Goal: Information Seeking & Learning: Learn about a topic

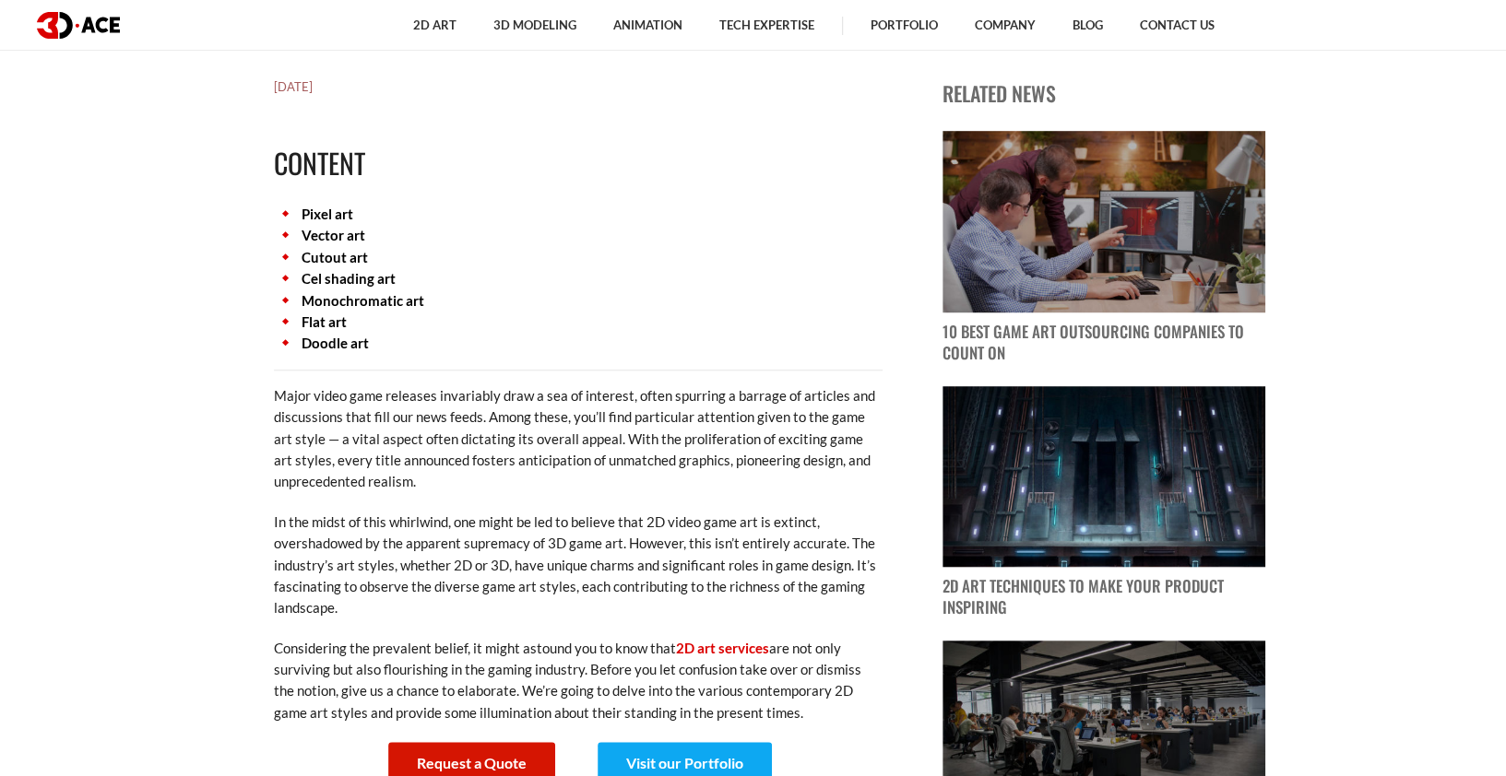
scroll to position [738, 0]
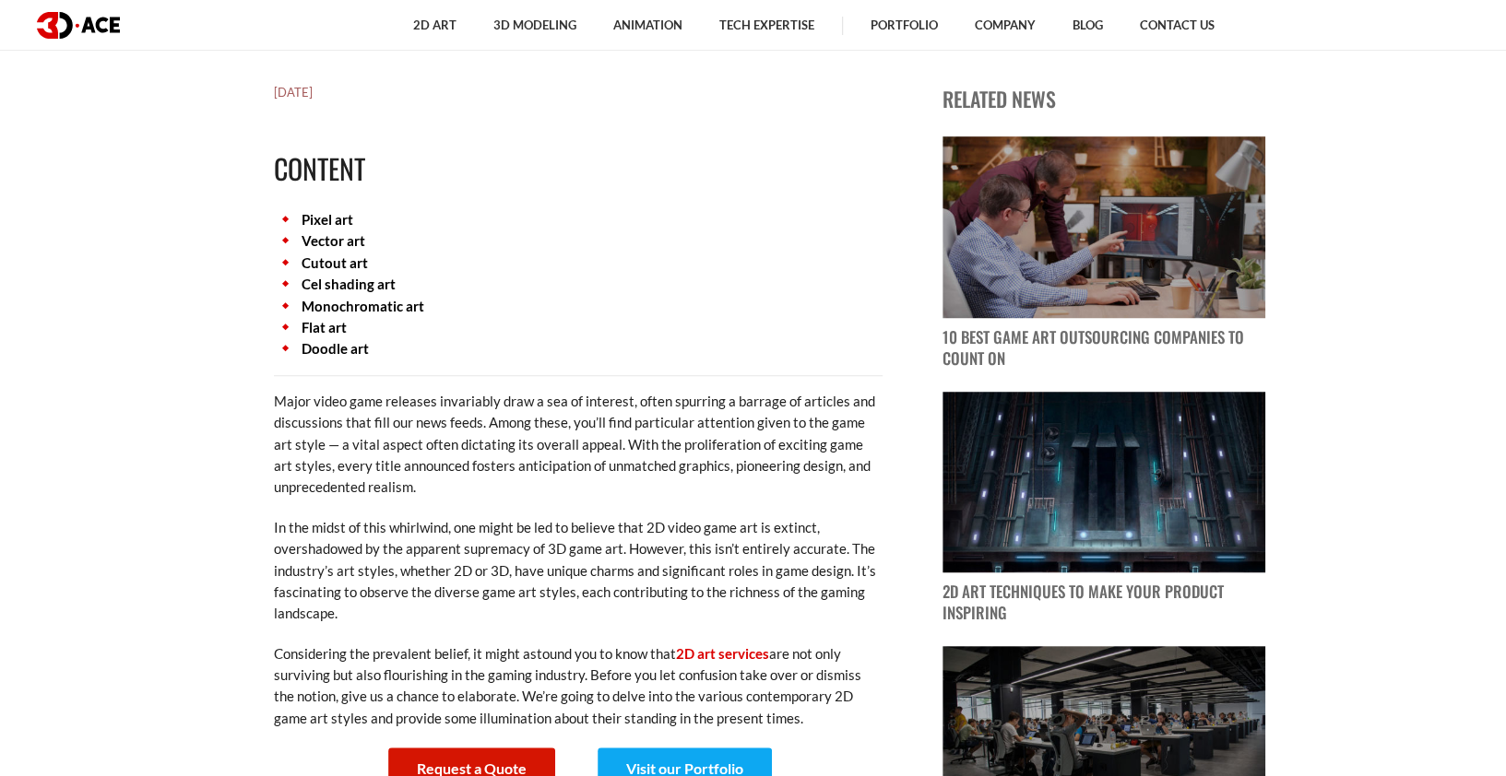
click at [324, 218] on link "Pixel art" at bounding box center [327, 219] width 52 height 17
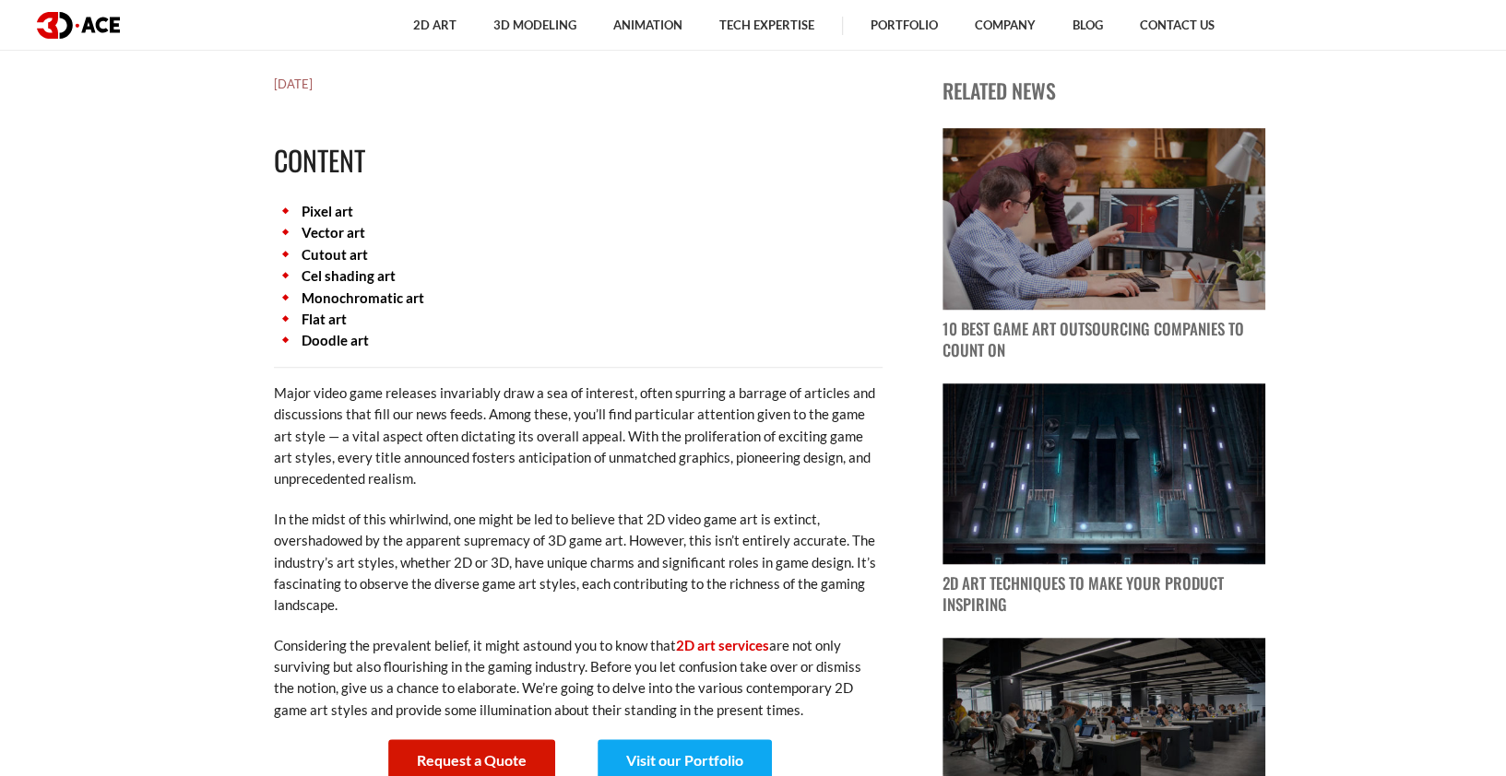
click at [324, 218] on link "Pixel art" at bounding box center [327, 211] width 52 height 17
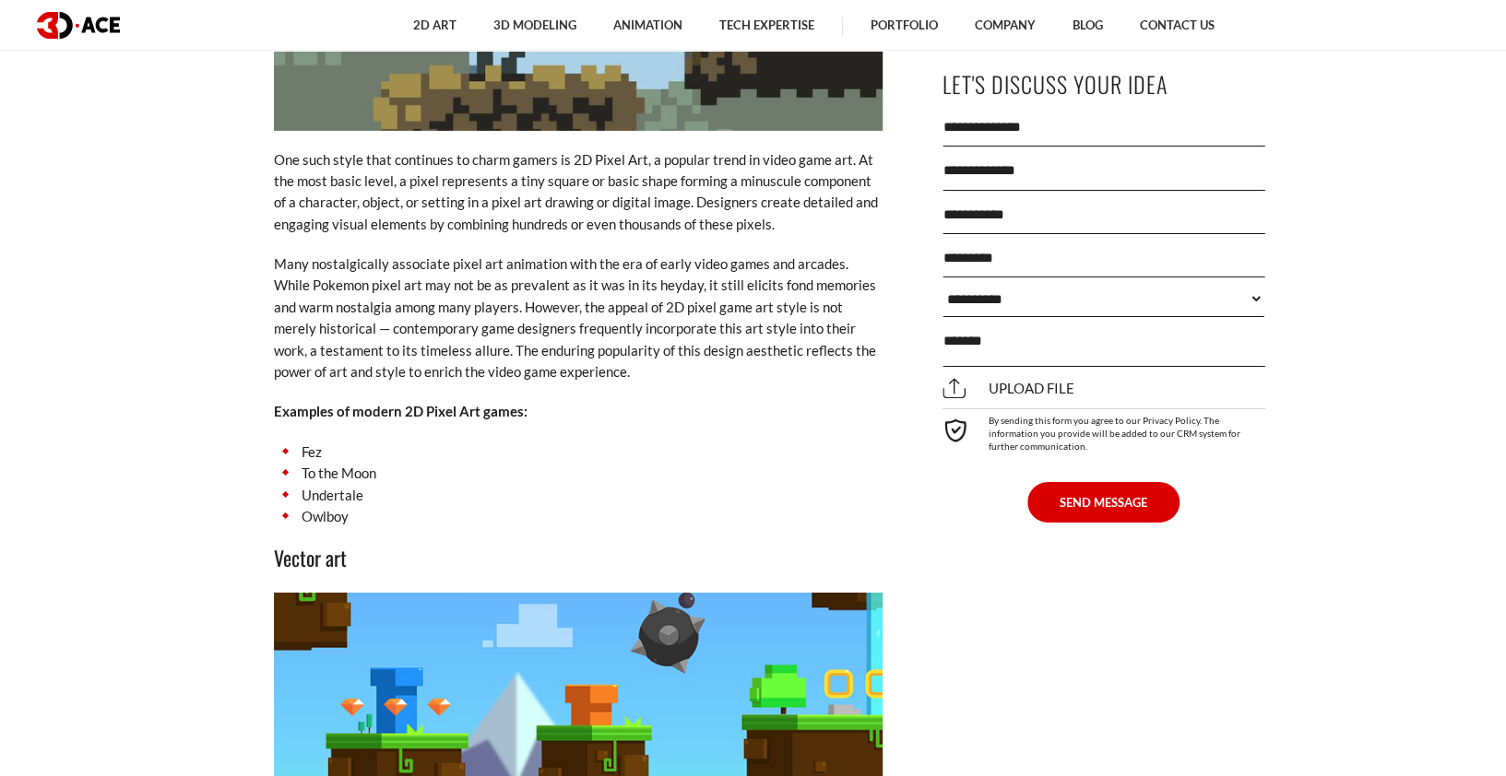
scroll to position [3938, 0]
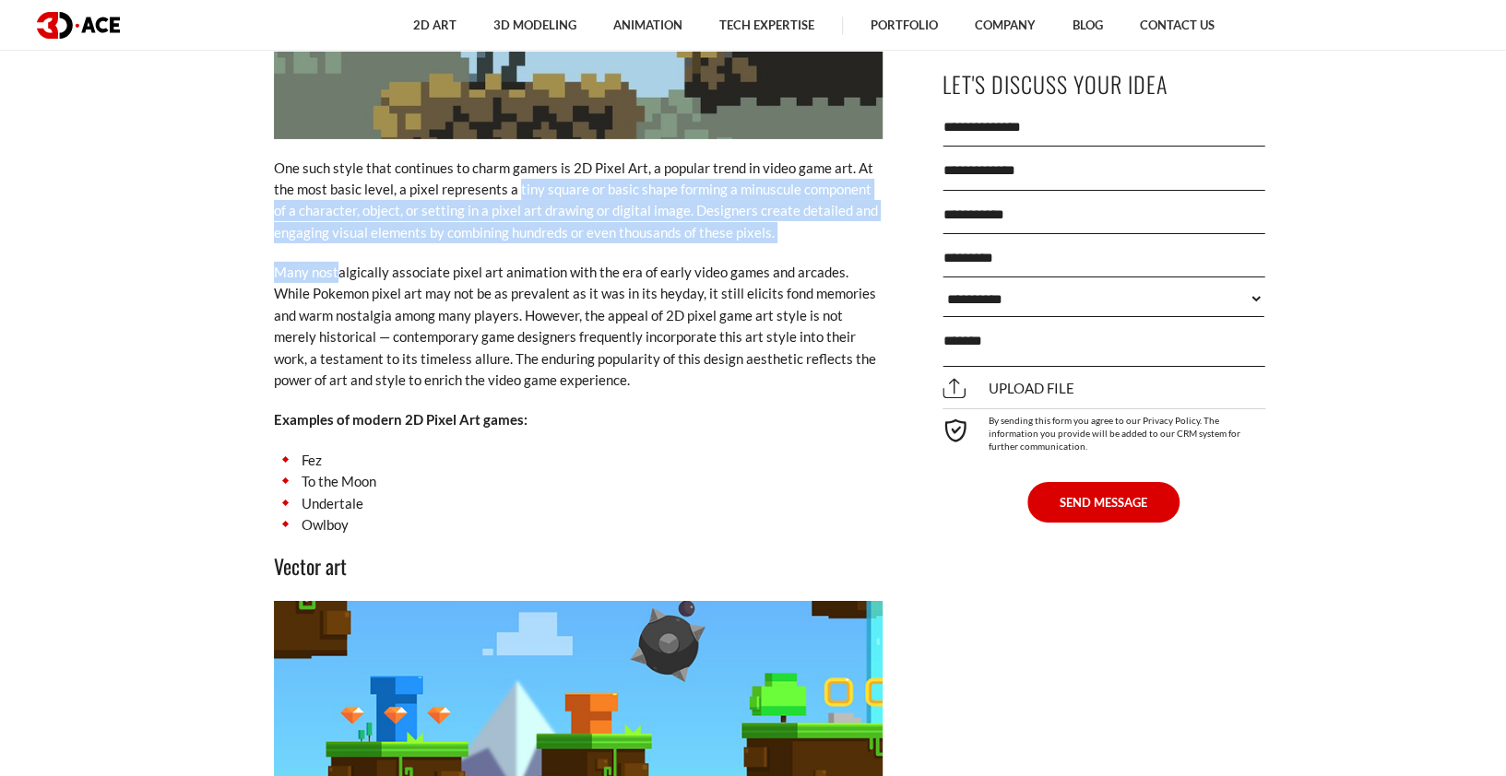
drag, startPoint x: 516, startPoint y: 166, endPoint x: 339, endPoint y: 234, distance: 189.7
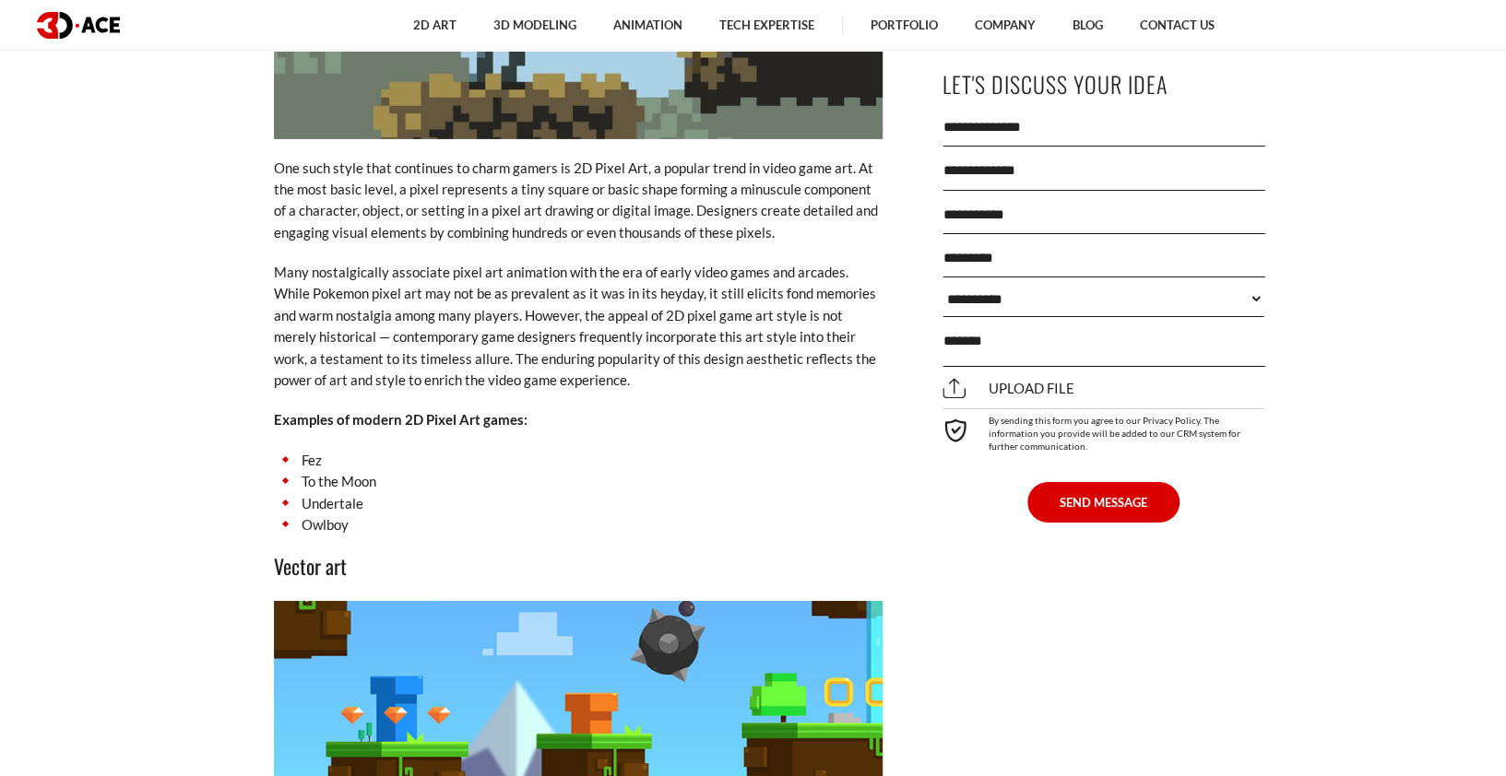
click at [431, 262] on p "Many nostalgically associate pixel art animation with the era of early video ga…" at bounding box center [578, 326] width 608 height 129
drag, startPoint x: 511, startPoint y: 166, endPoint x: 538, endPoint y: 166, distance: 27.7
click at [538, 166] on p "One such style that continues to charm gamers is 2D Pixel Art, a popular trend …" at bounding box center [578, 201] width 608 height 87
click at [539, 166] on p "One such style that continues to charm gamers is 2D Pixel Art, a popular trend …" at bounding box center [578, 201] width 608 height 87
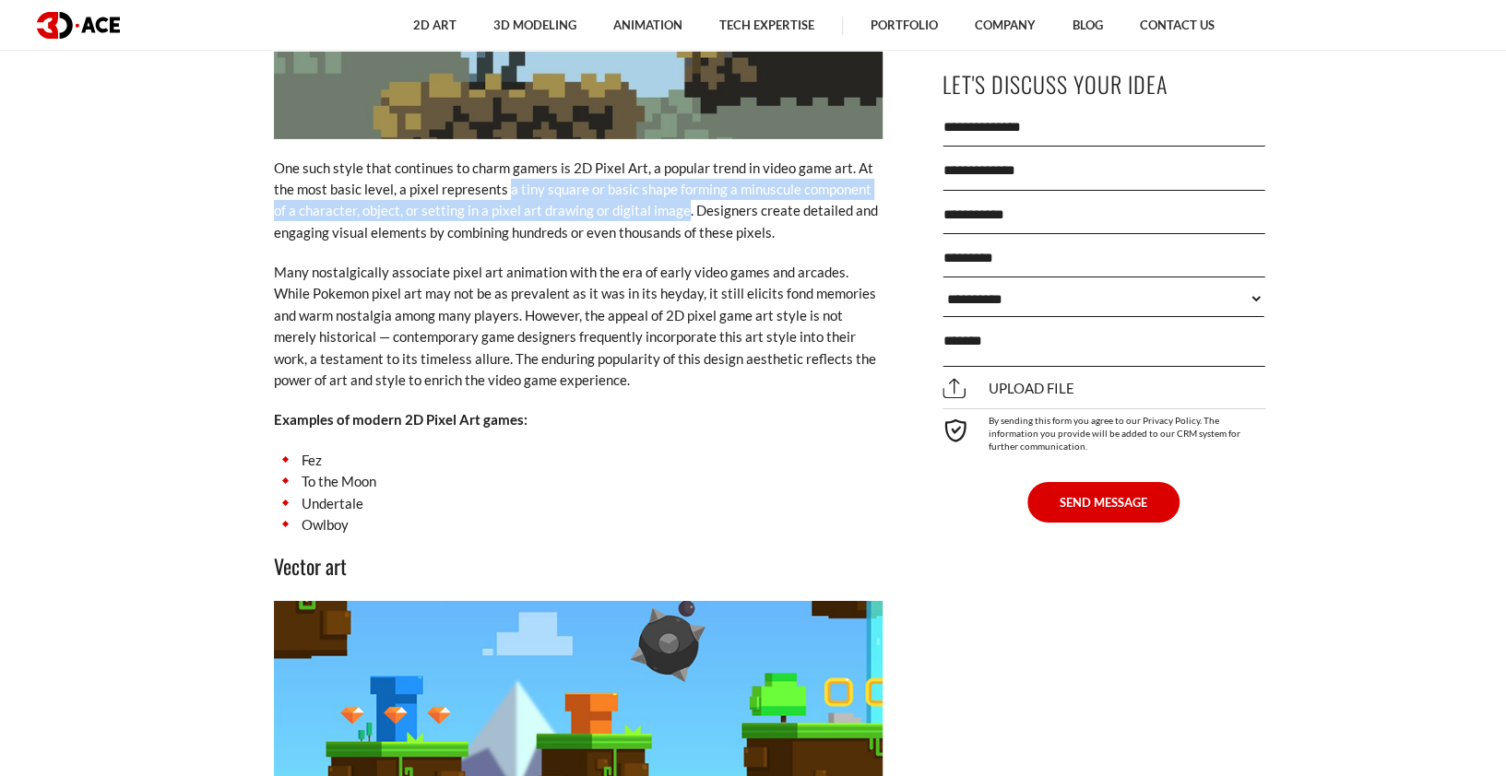
drag, startPoint x: 503, startPoint y: 167, endPoint x: 667, endPoint y: 192, distance: 165.1
click at [667, 192] on p "One such style that continues to charm gamers is 2D Pixel Art, a popular trend …" at bounding box center [578, 201] width 608 height 87
copy p "a tiny square or basic shape forming a minuscule component of a character, obje…"
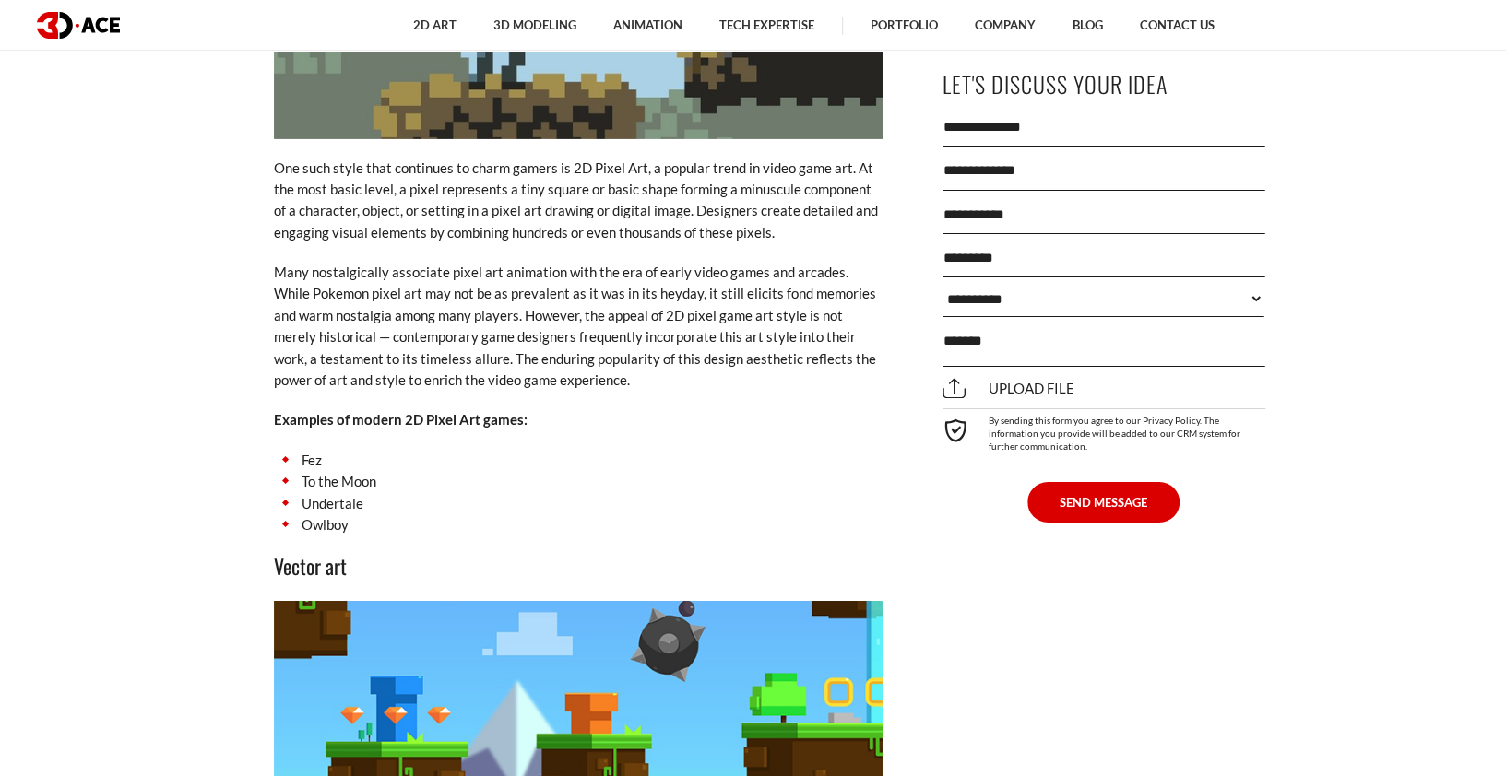
click at [544, 217] on p "One such style that continues to charm gamers is 2D Pixel Art, a popular trend …" at bounding box center [578, 201] width 608 height 87
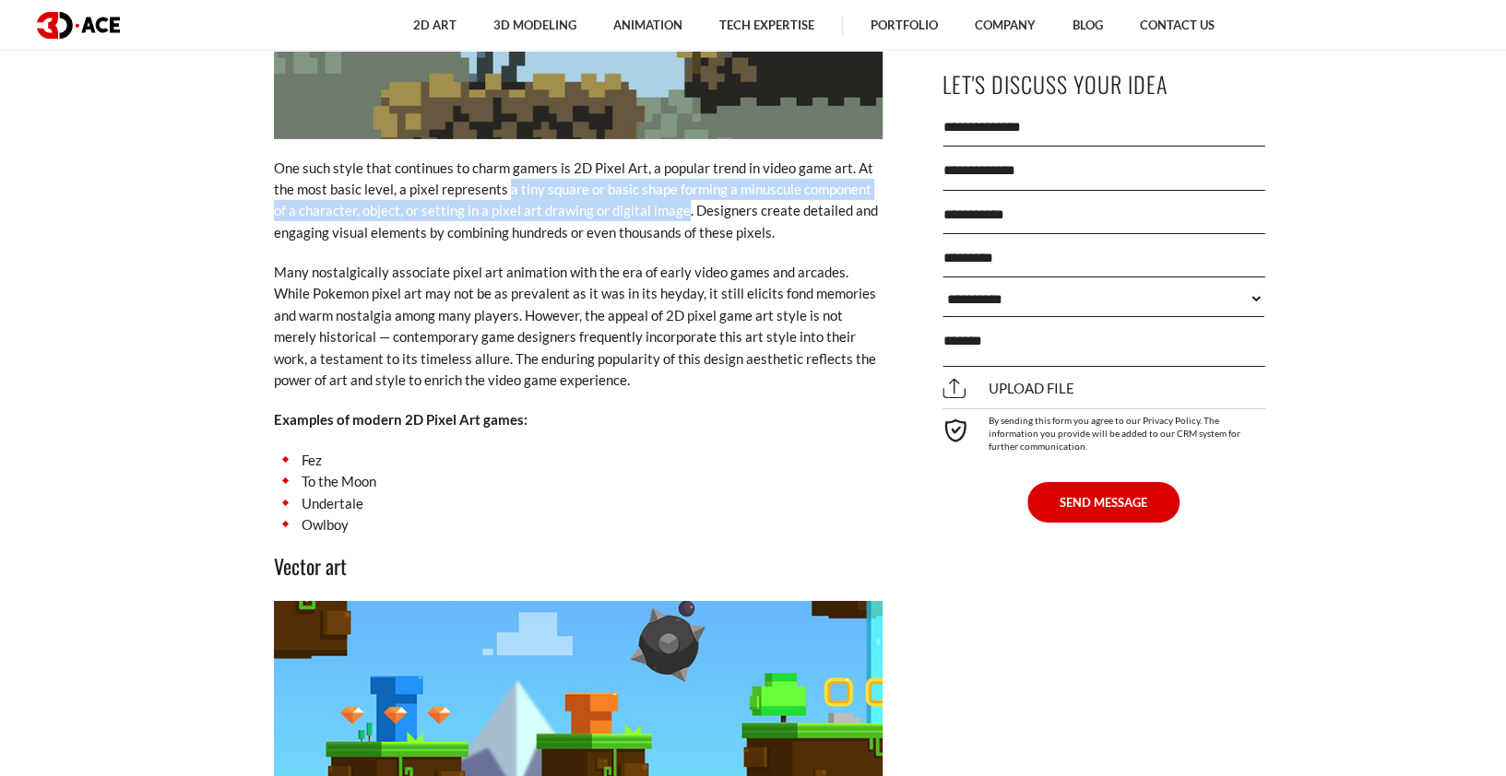
drag, startPoint x: 503, startPoint y: 165, endPoint x: 669, endPoint y: 192, distance: 168.1
click at [669, 192] on p "One such style that continues to charm gamers is 2D Pixel Art, a popular trend …" at bounding box center [578, 201] width 608 height 87
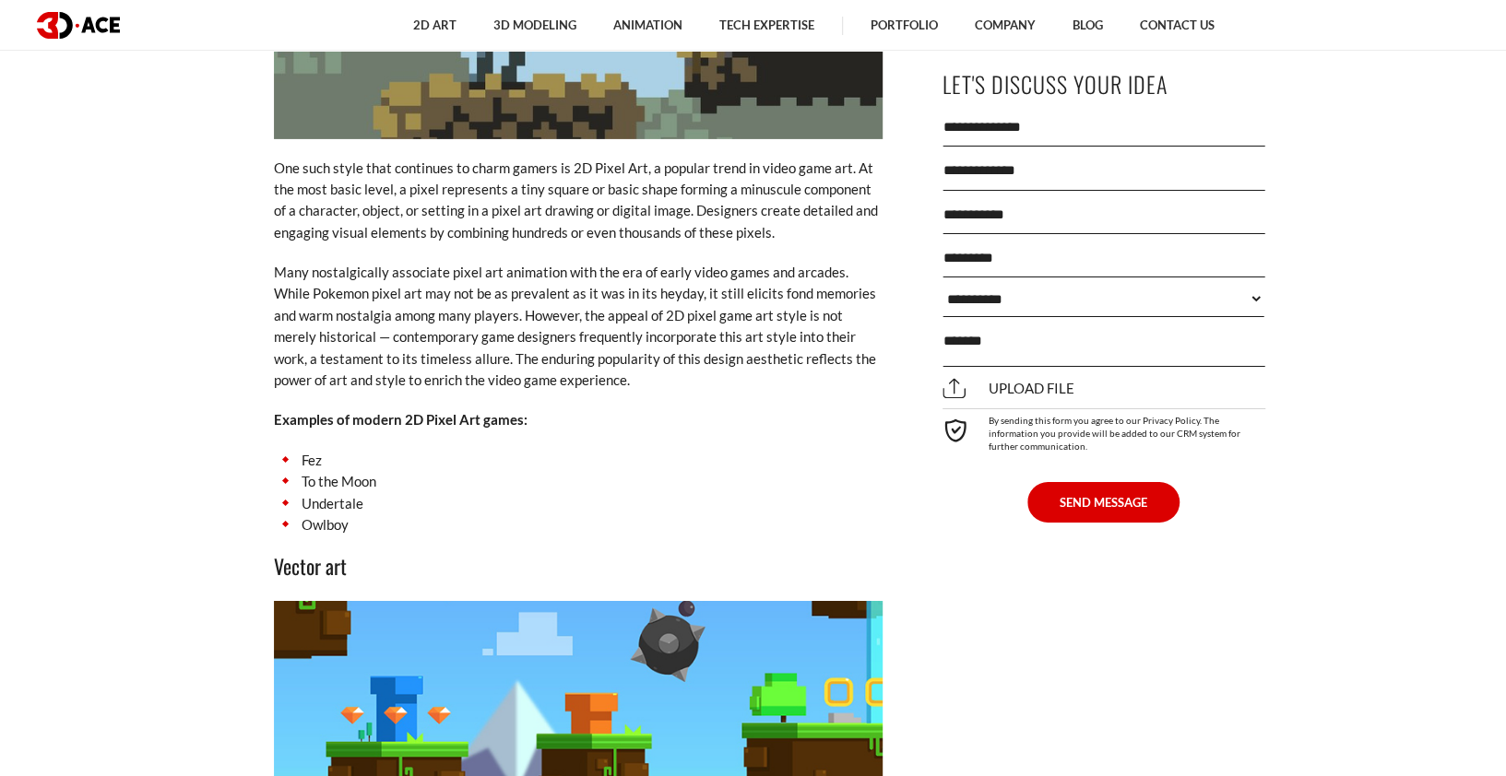
click at [736, 336] on p "Many nostalgically associate pixel art animation with the era of early video ga…" at bounding box center [578, 326] width 608 height 129
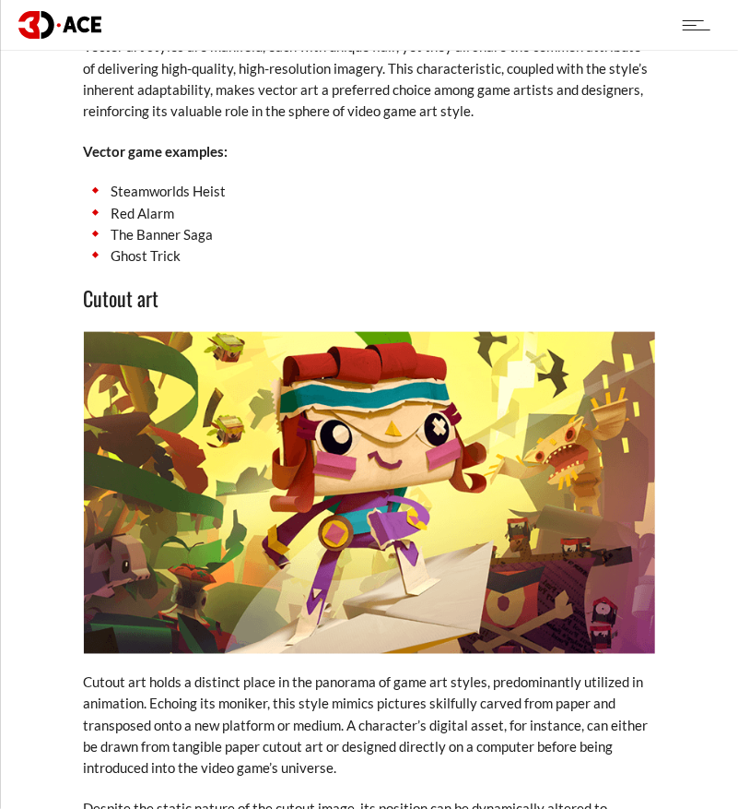
scroll to position [5045, 0]
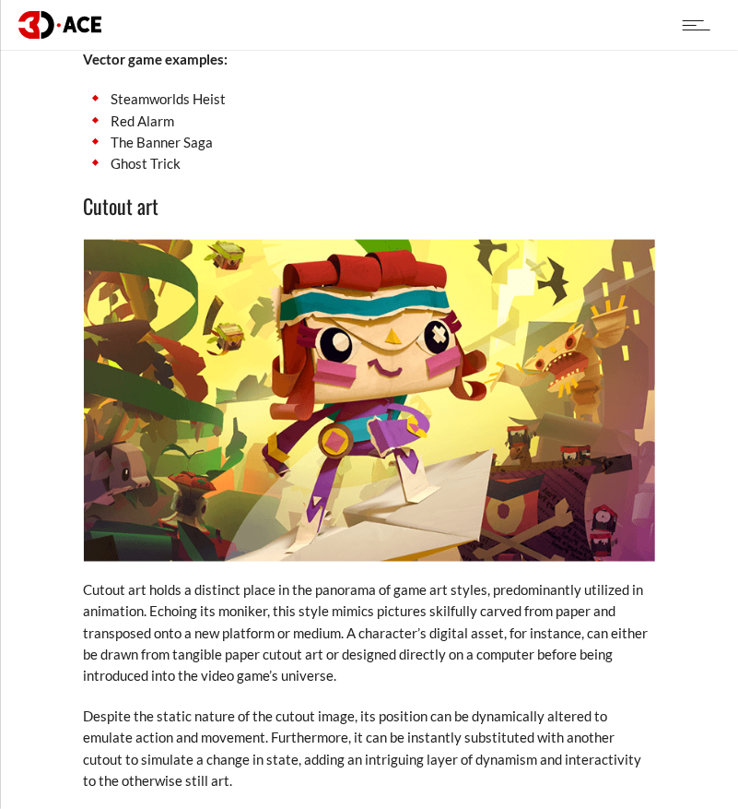
click at [281, 381] on img at bounding box center [370, 401] width 572 height 322
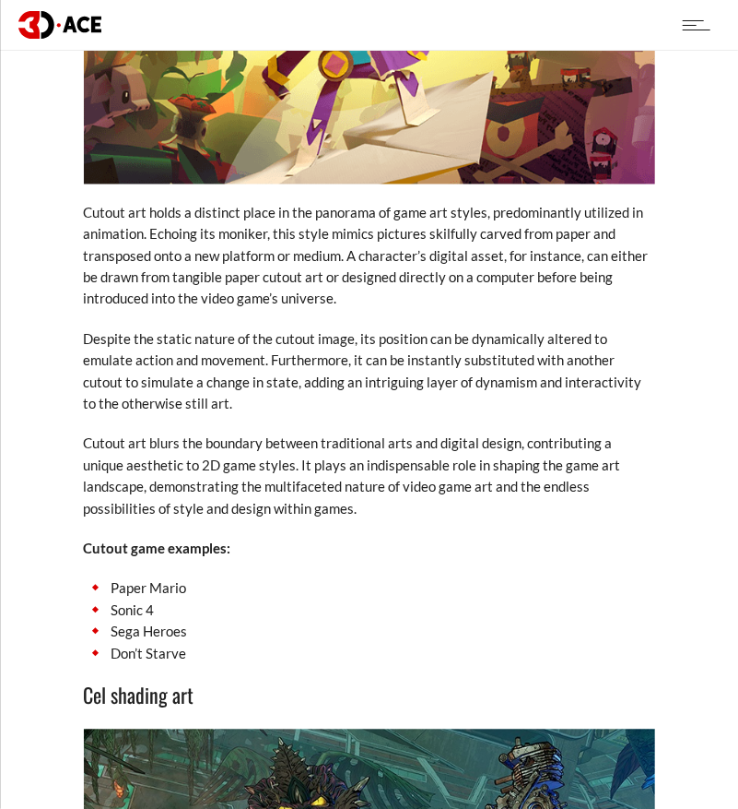
scroll to position [5414, 0]
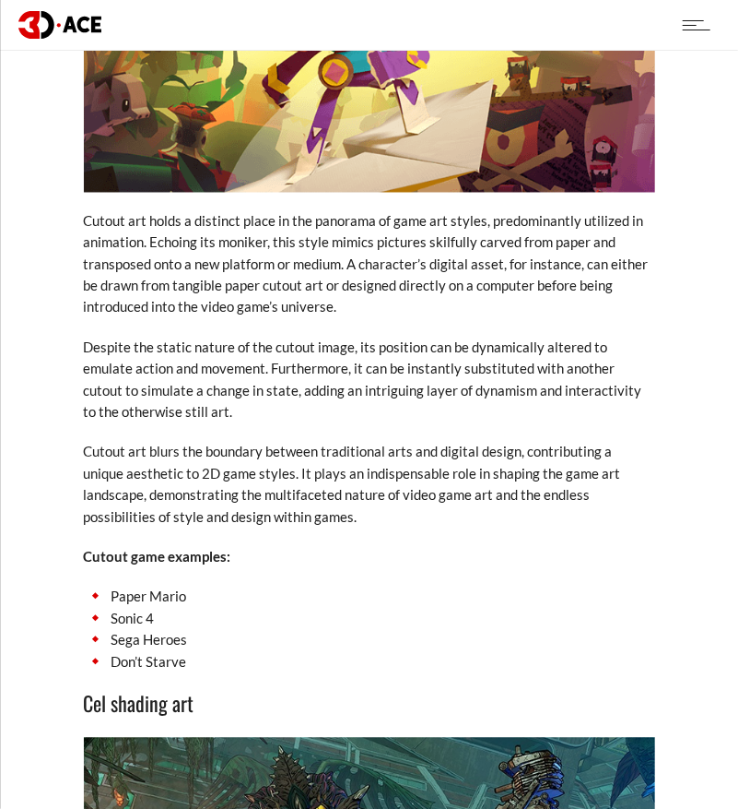
click at [130, 608] on li "Sonic 4" at bounding box center [370, 618] width 572 height 21
drag, startPoint x: 231, startPoint y: 609, endPoint x: 219, endPoint y: 617, distance: 14.1
click at [231, 630] on li "Sega Heroes" at bounding box center [370, 640] width 572 height 21
drag, startPoint x: 112, startPoint y: 643, endPoint x: 189, endPoint y: 644, distance: 76.5
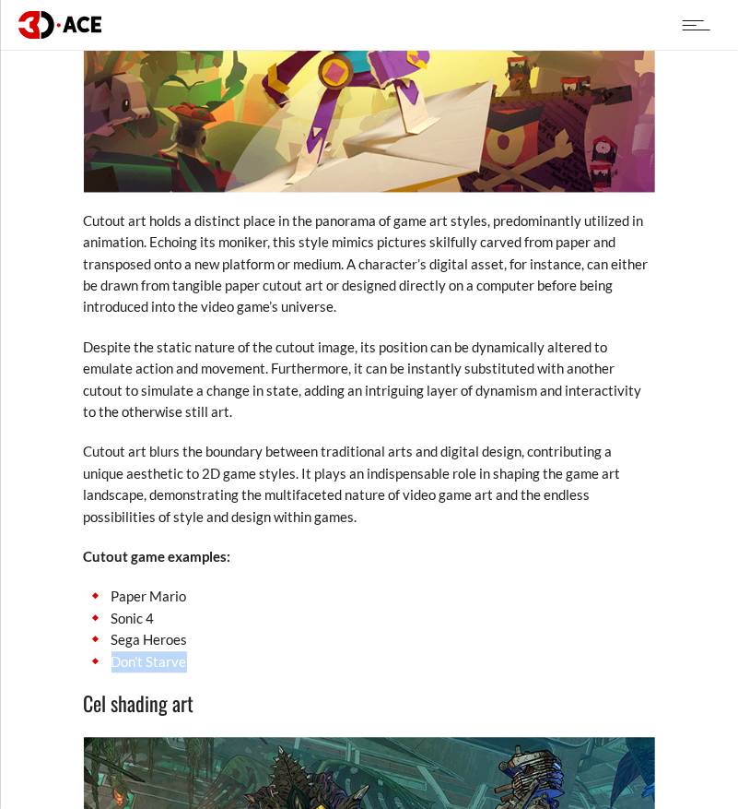
click at [189, 652] on li "Don’t Starve" at bounding box center [370, 662] width 572 height 21
copy li "Don’t Starve"
click at [397, 445] on p "Cutout art blurs the boundary between traditional arts and digital design, cont…" at bounding box center [370, 485] width 572 height 87
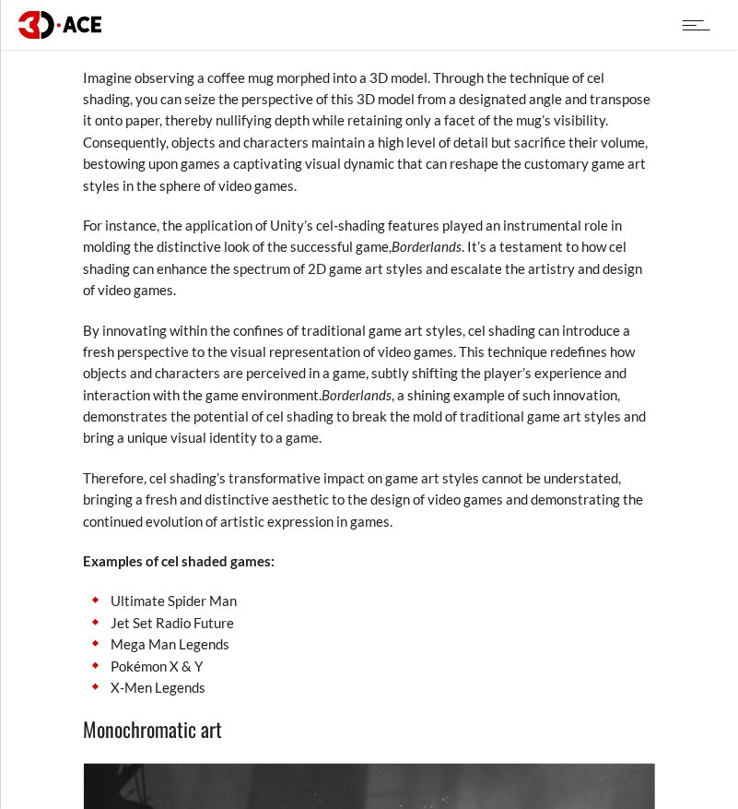
scroll to position [6612, 0]
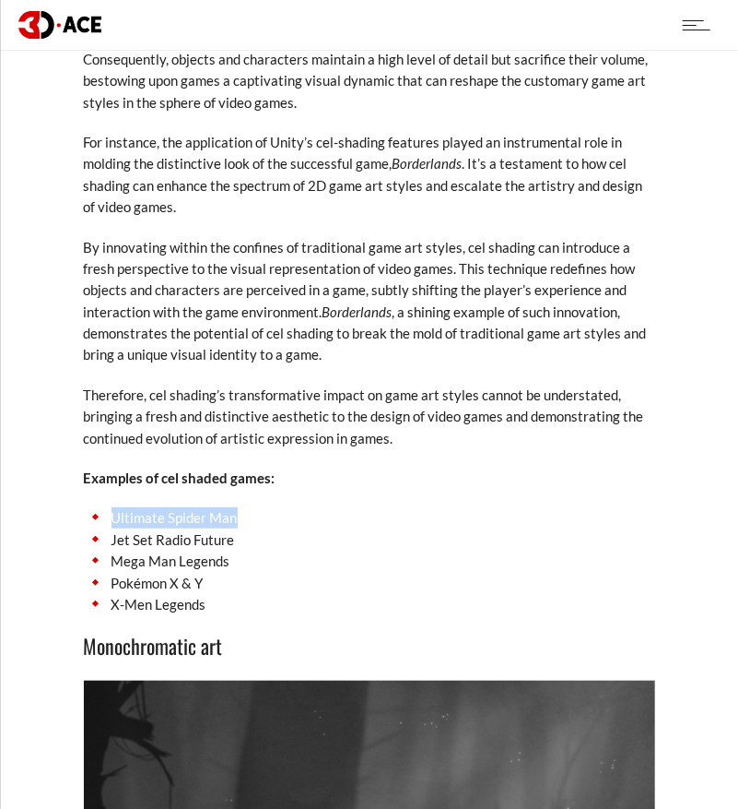
drag, startPoint x: 117, startPoint y: 492, endPoint x: 235, endPoint y: 484, distance: 118.3
copy li "Ultimate Spider Man"
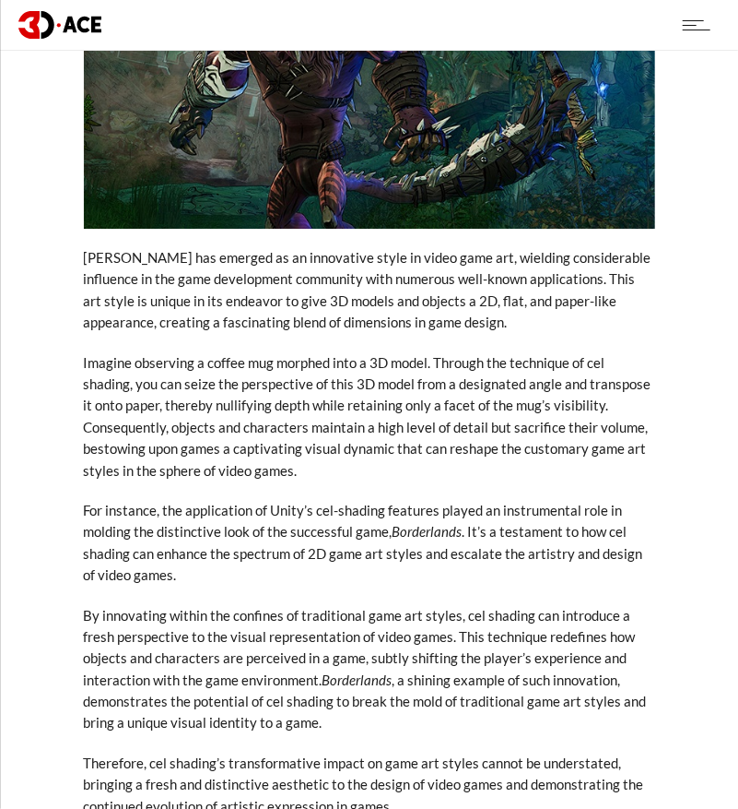
scroll to position [6243, 0]
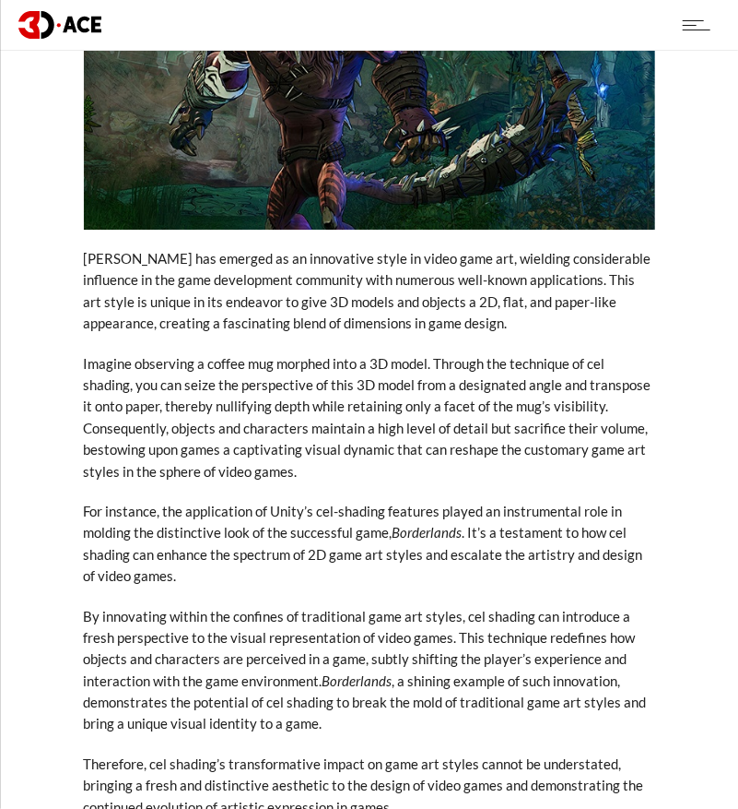
click at [317, 400] on p "Imagine observing a coffee mug morphed into a 3D model. Through the technique o…" at bounding box center [370, 417] width 572 height 129
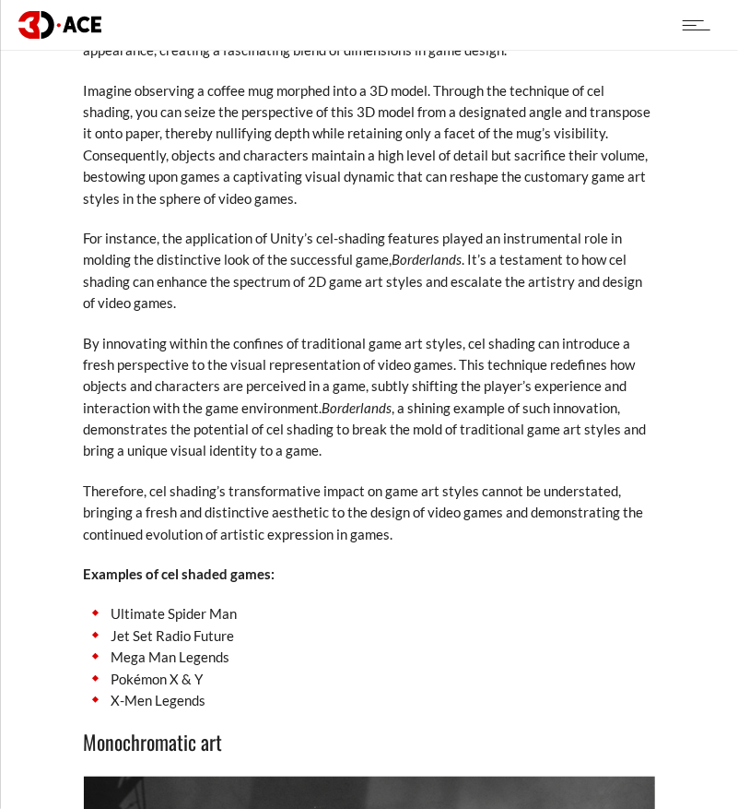
scroll to position [6520, 0]
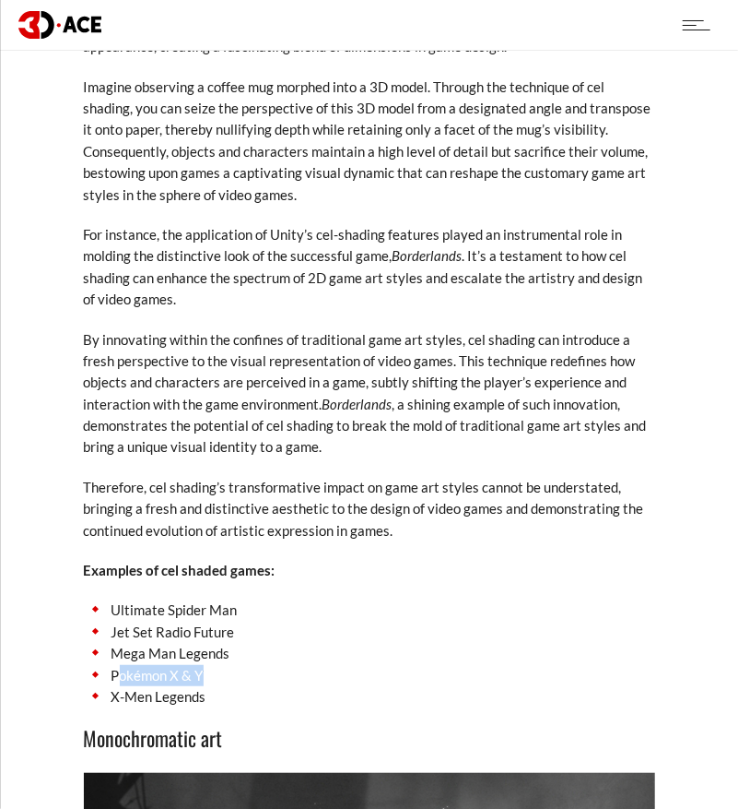
drag, startPoint x: 120, startPoint y: 657, endPoint x: 218, endPoint y: 651, distance: 97.9
click at [218, 665] on li "Pokémon X & Y" at bounding box center [370, 675] width 572 height 21
click at [234, 643] on li "Mega Man Legends" at bounding box center [370, 653] width 572 height 21
drag, startPoint x: 110, startPoint y: 650, endPoint x: 227, endPoint y: 657, distance: 117.3
click at [227, 665] on li "Pokémon X & Y" at bounding box center [370, 675] width 572 height 21
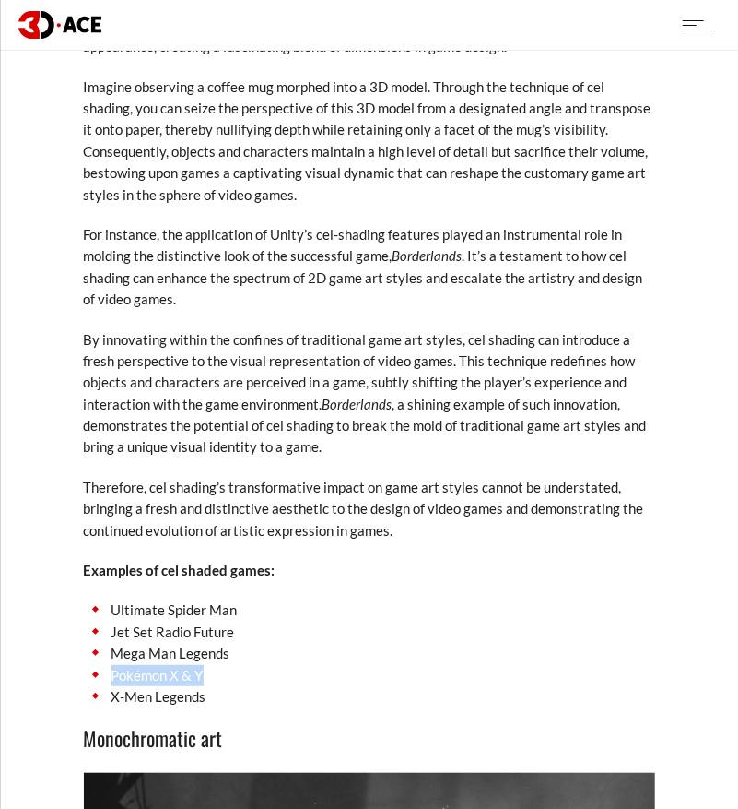
copy li "Pokémon X & Y"
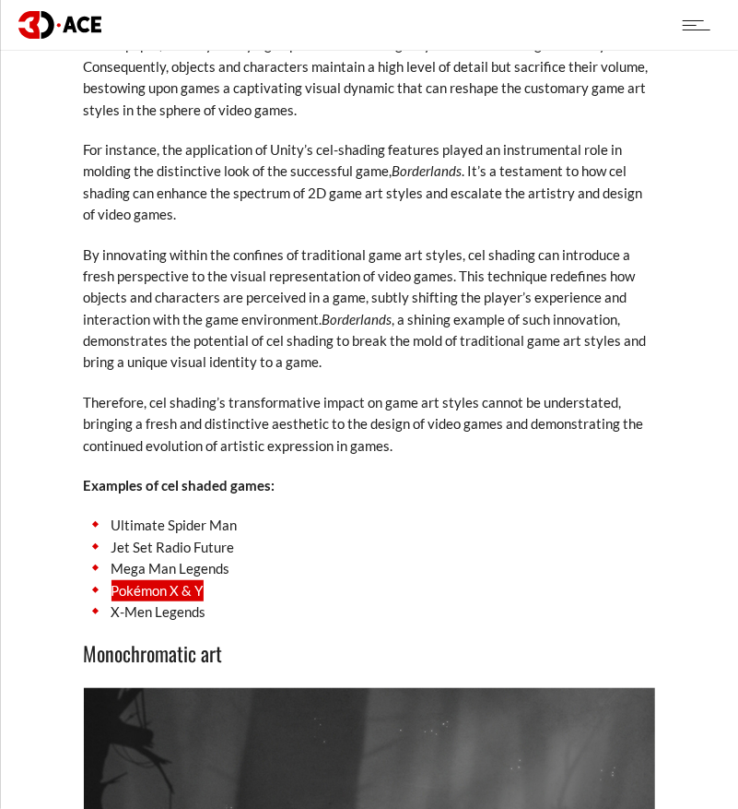
scroll to position [6612, 0]
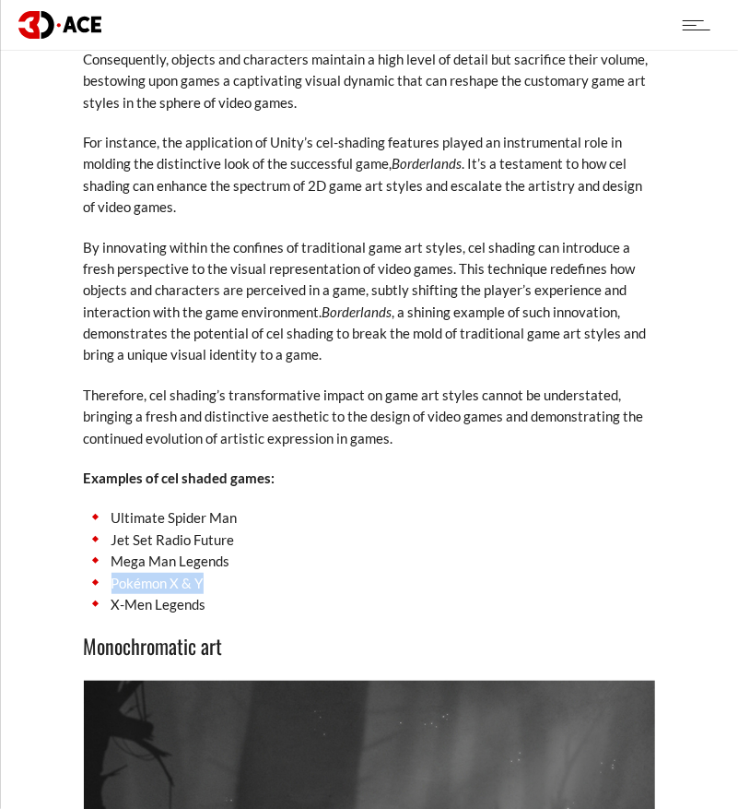
click at [349, 573] on li "Pokémon X & Y" at bounding box center [370, 583] width 572 height 21
drag, startPoint x: 116, startPoint y: 538, endPoint x: 233, endPoint y: 539, distance: 117.1
click at [233, 550] on li "Mega Man Legends" at bounding box center [370, 560] width 572 height 21
copy li "Mega Man Legends"
click at [155, 529] on li "Jet Set Radio Future" at bounding box center [370, 539] width 572 height 21
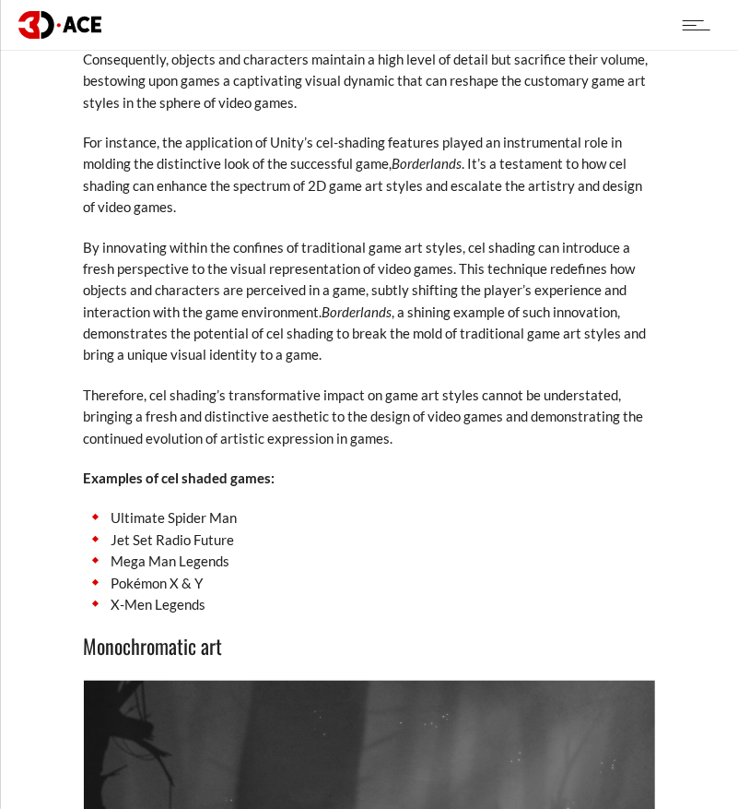
click at [156, 529] on li "Jet Set Radio Future" at bounding box center [370, 539] width 572 height 21
copy ul "Jet Set Radio Future"
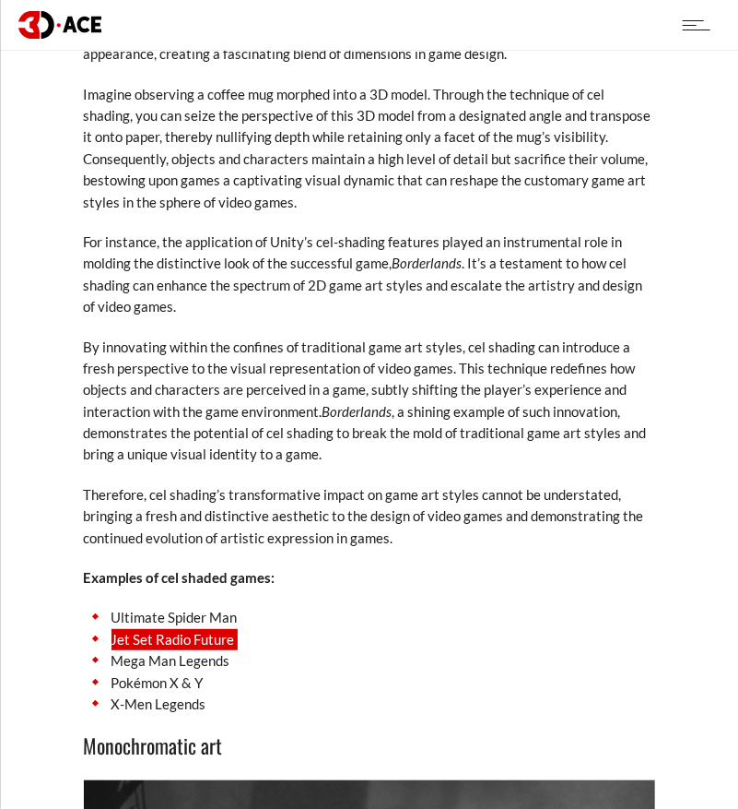
scroll to position [6520, 0]
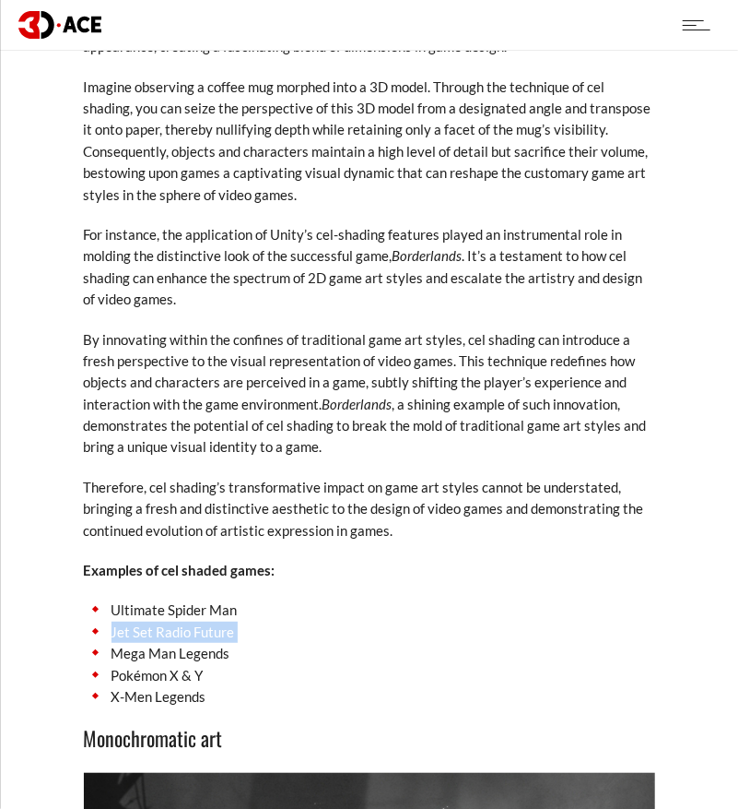
click at [368, 621] on li "Jet Set Radio Future" at bounding box center [370, 631] width 572 height 21
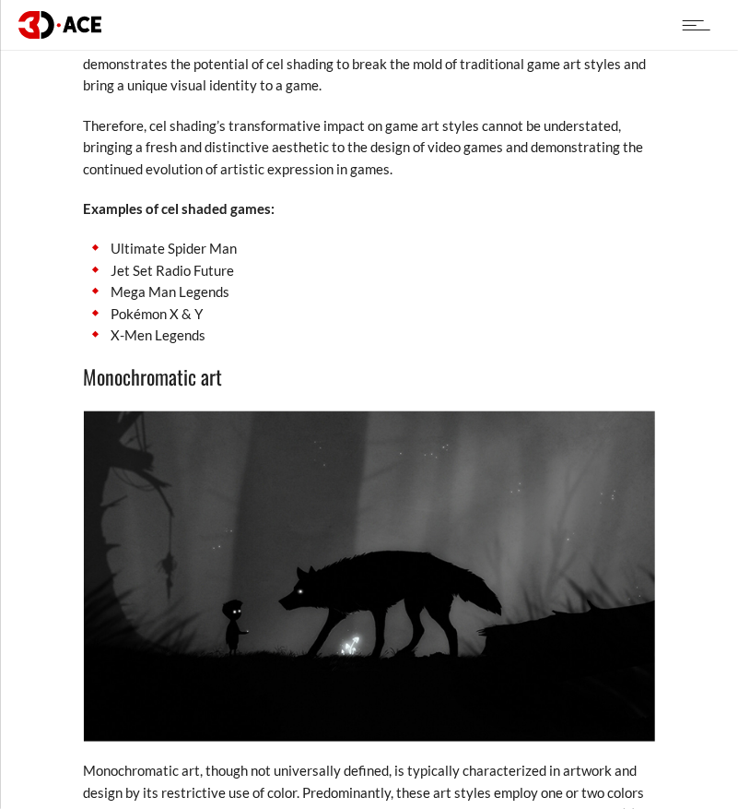
scroll to position [6889, 0]
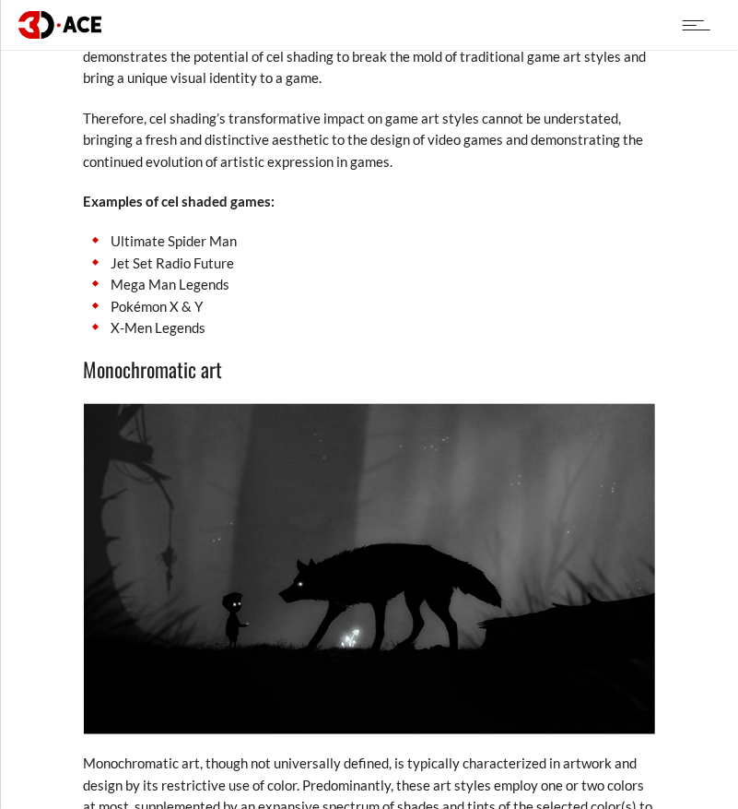
click at [161, 353] on h3 "Monochromatic art" at bounding box center [370, 368] width 572 height 31
copy div "Monochromatic art"
click at [412, 296] on li "Pokémon X & Y" at bounding box center [370, 306] width 572 height 21
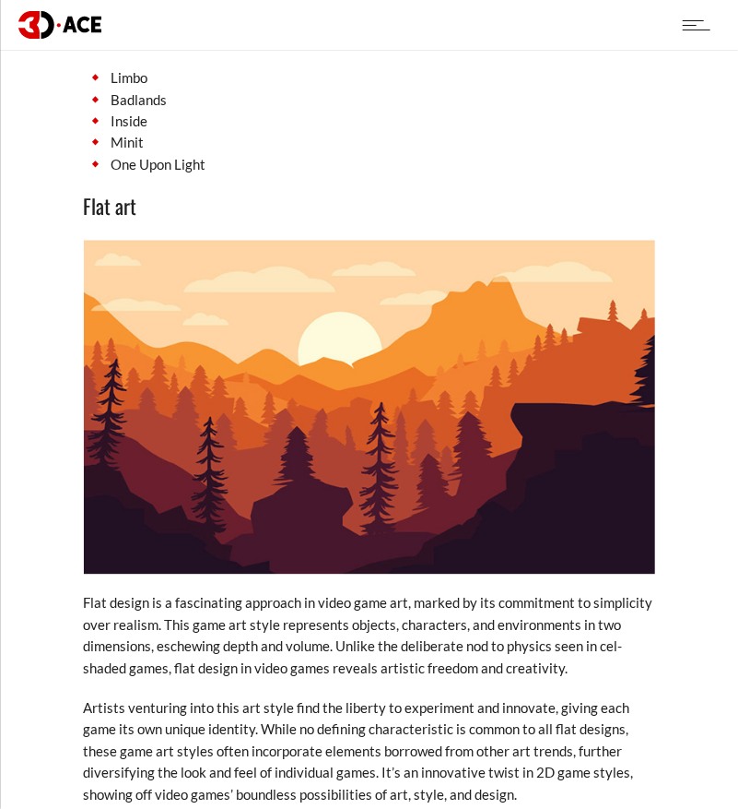
scroll to position [7903, 0]
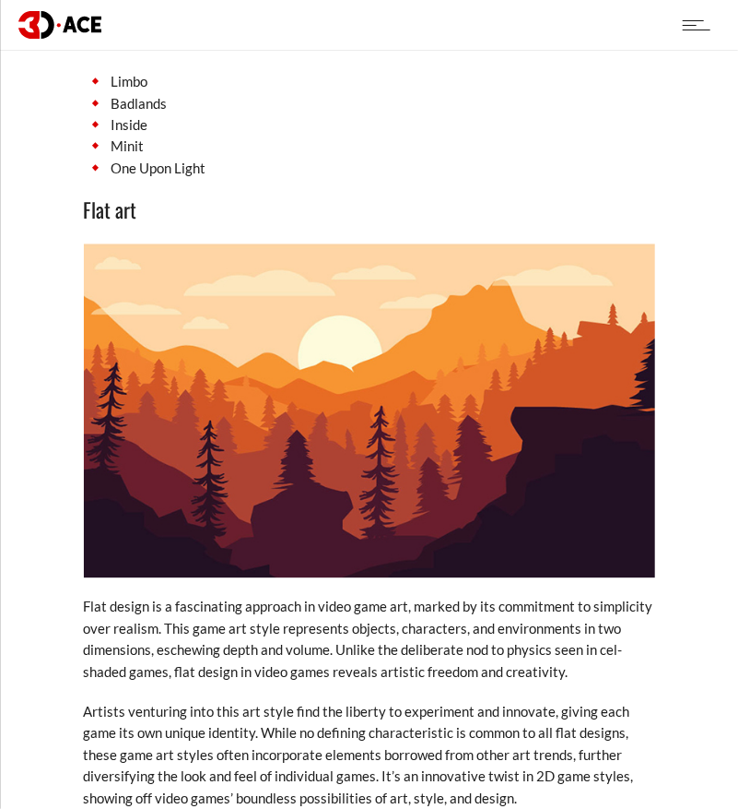
click at [112, 194] on h3 "Flat art" at bounding box center [370, 209] width 572 height 31
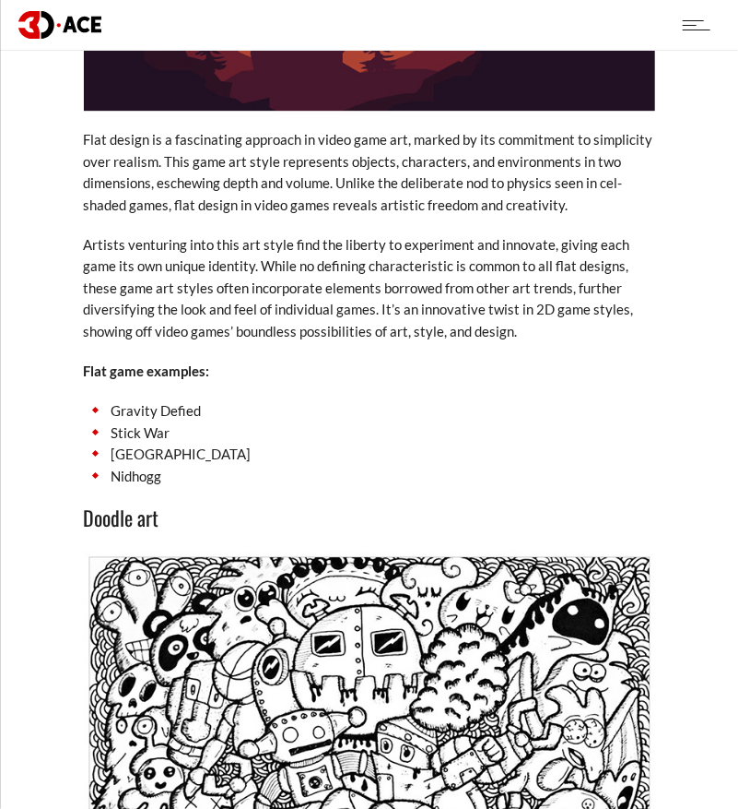
scroll to position [8456, 0]
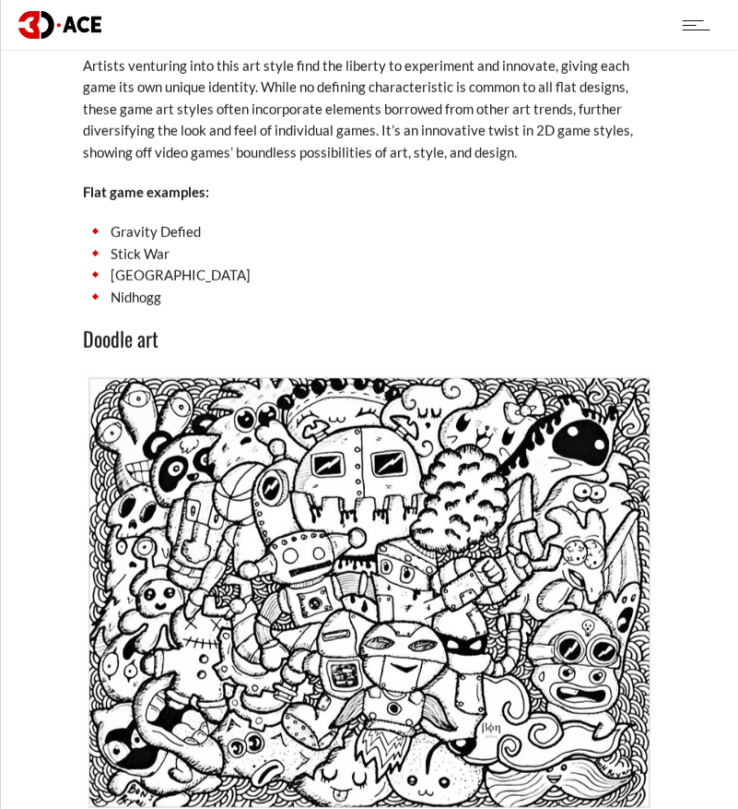
click at [274, 323] on h3 "Doodle art" at bounding box center [370, 338] width 572 height 31
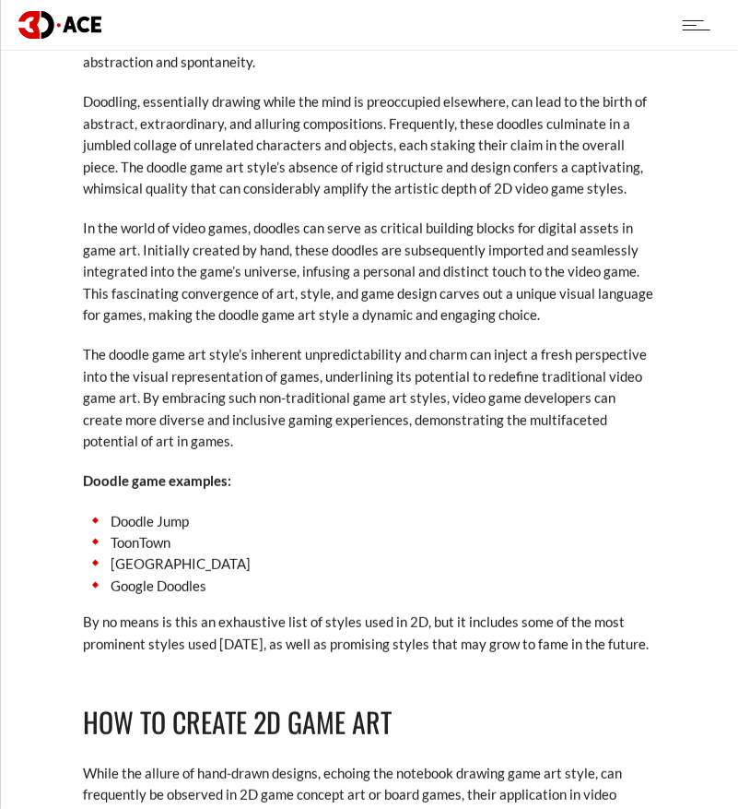
scroll to position [9378, 0]
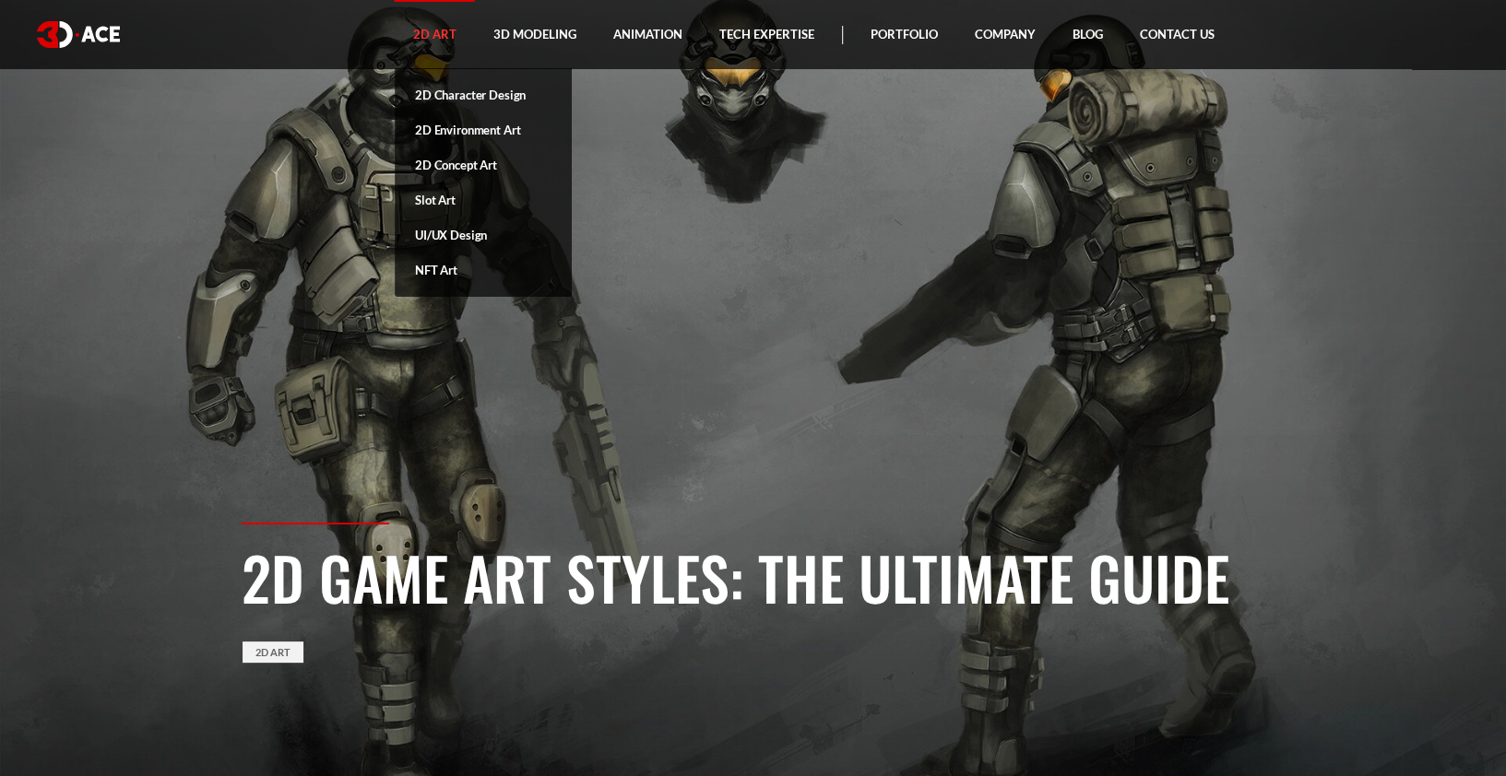
click at [440, 33] on link "2D Art" at bounding box center [435, 34] width 80 height 69
